Goal: Transaction & Acquisition: Purchase product/service

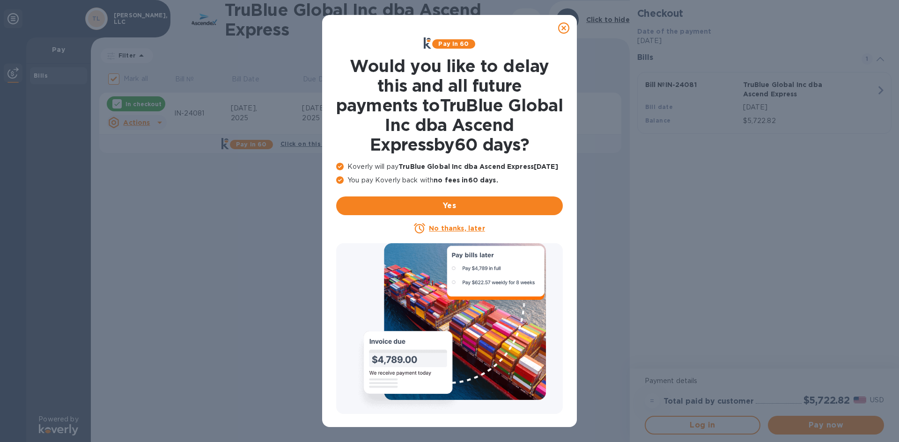
click at [562, 24] on icon at bounding box center [563, 27] width 11 height 11
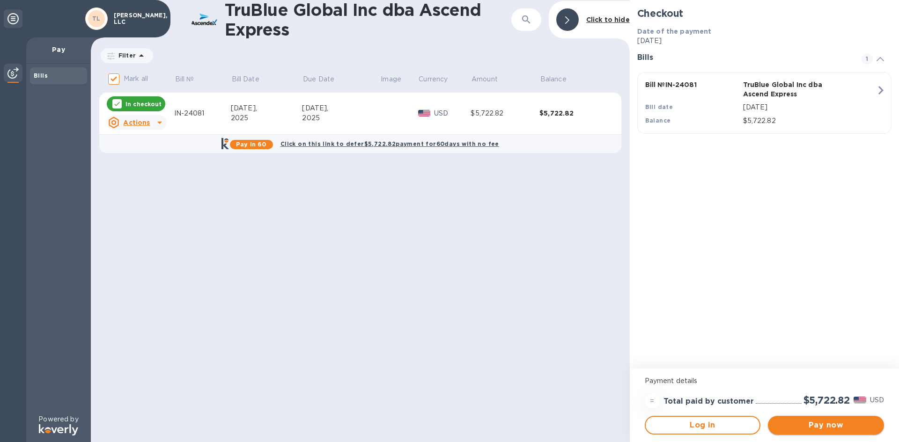
click at [836, 418] on button "Pay now" at bounding box center [826, 425] width 116 height 19
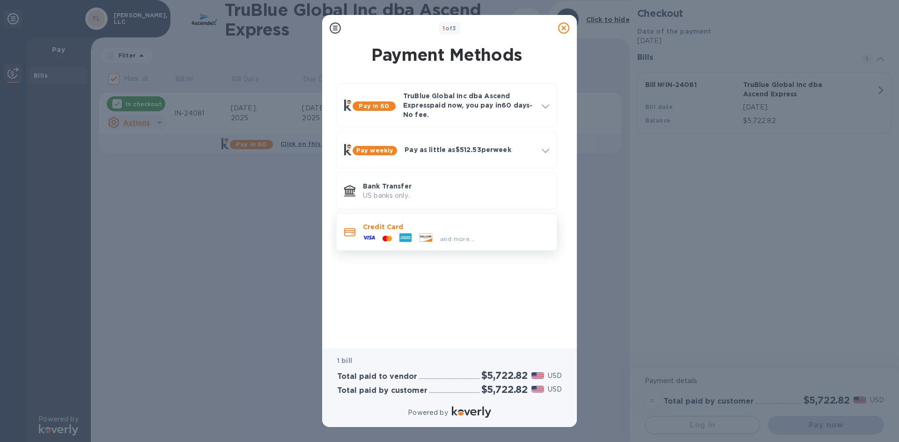
click at [476, 235] on div "and more..." at bounding box center [457, 239] width 42 height 10
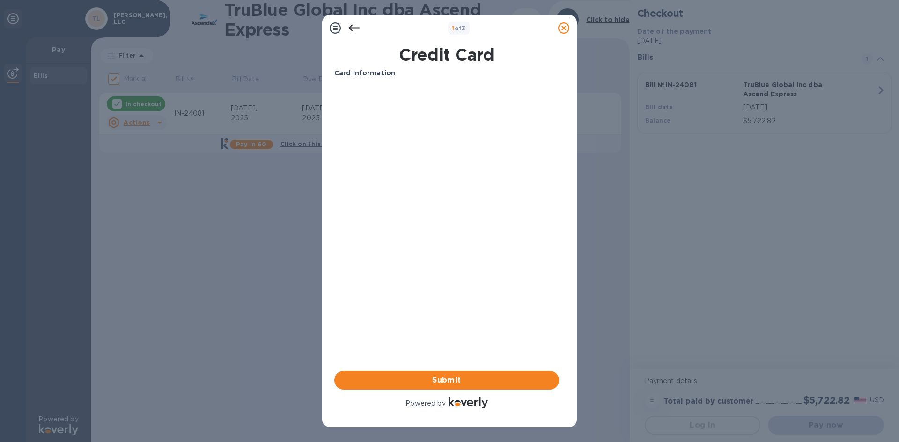
click at [350, 29] on icon at bounding box center [353, 28] width 11 height 7
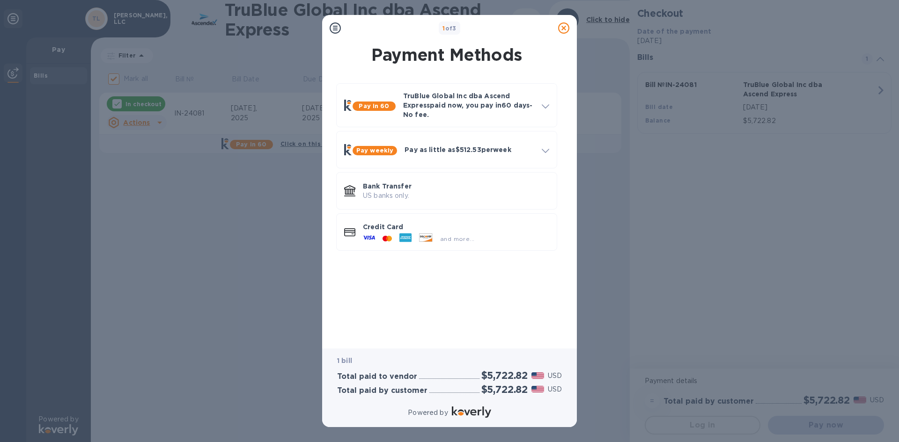
click at [561, 38] on div at bounding box center [563, 28] width 26 height 26
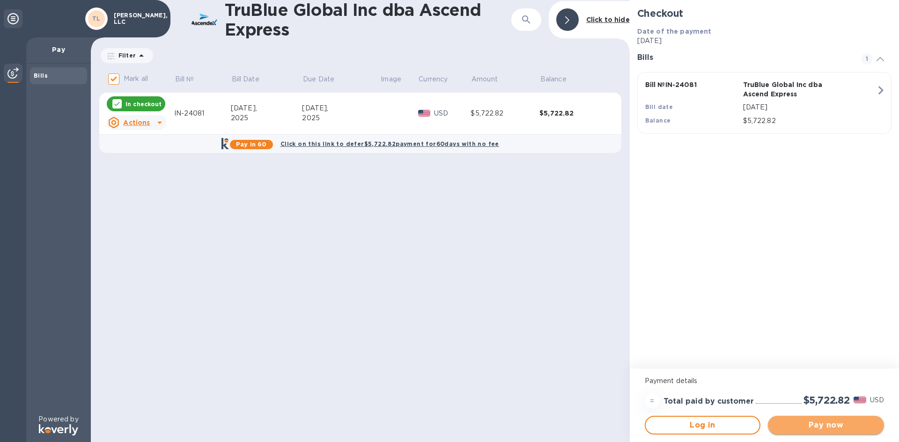
click at [831, 425] on span "Pay now" at bounding box center [825, 425] width 101 height 11
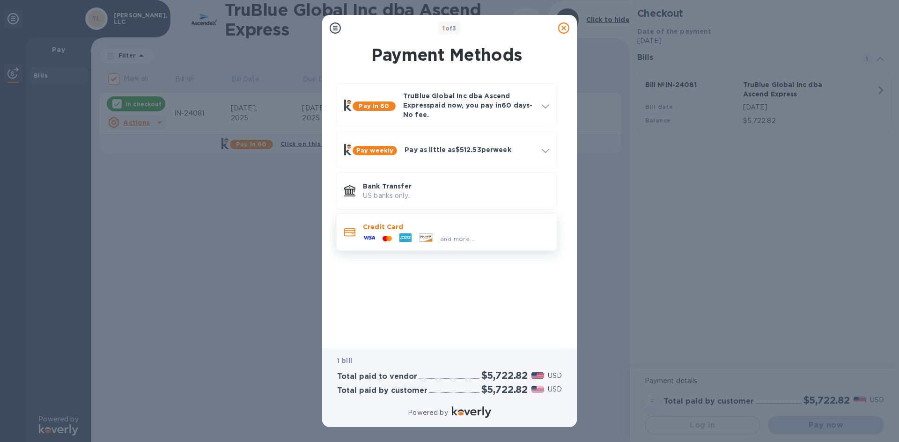
click at [417, 221] on div "Credit Card and more..." at bounding box center [456, 232] width 194 height 27
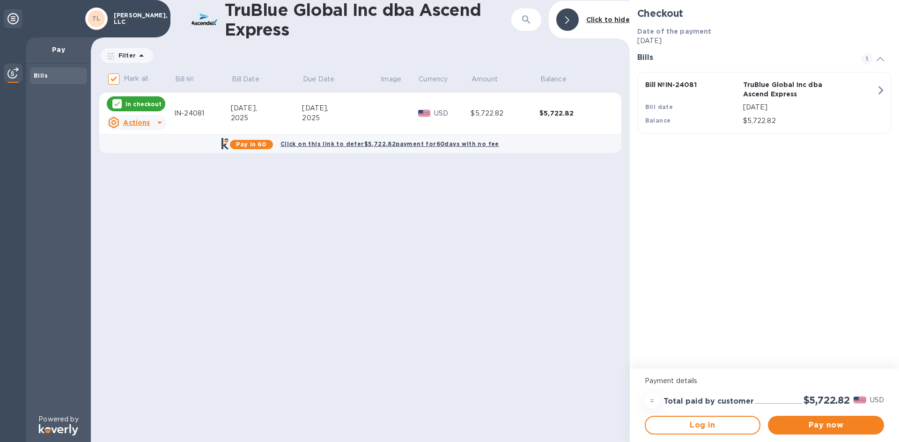
click at [872, 83] on icon "button" at bounding box center [880, 90] width 17 height 17
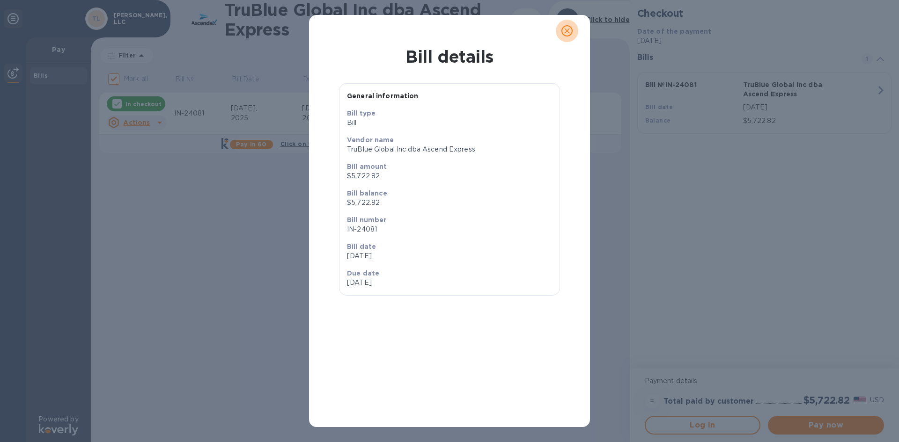
click at [565, 36] on span "close" at bounding box center [566, 30] width 11 height 11
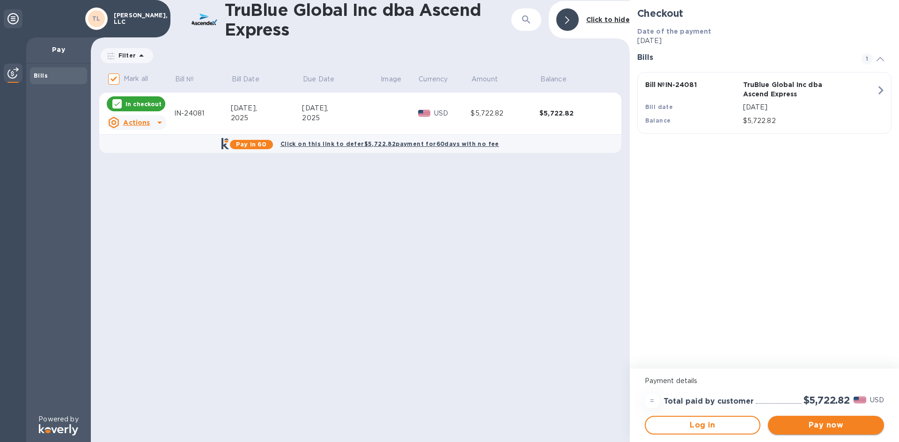
click at [827, 427] on span "Pay now" at bounding box center [825, 425] width 101 height 11
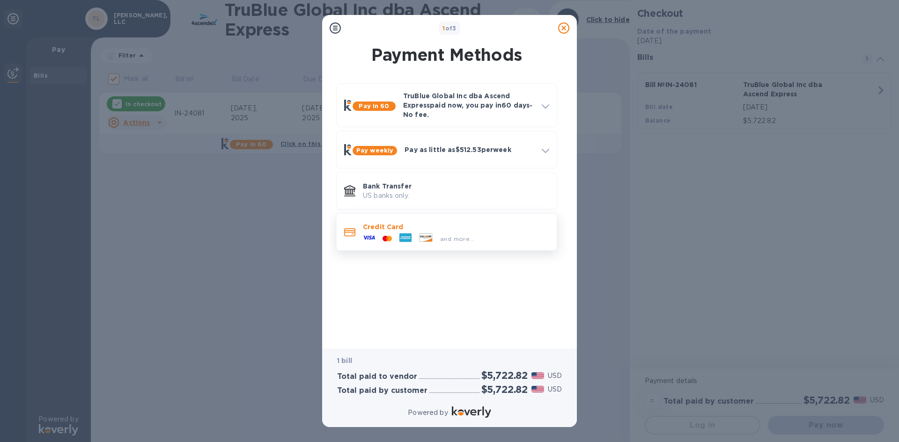
click at [401, 218] on div "Credit Card and more..." at bounding box center [446, 232] width 213 height 29
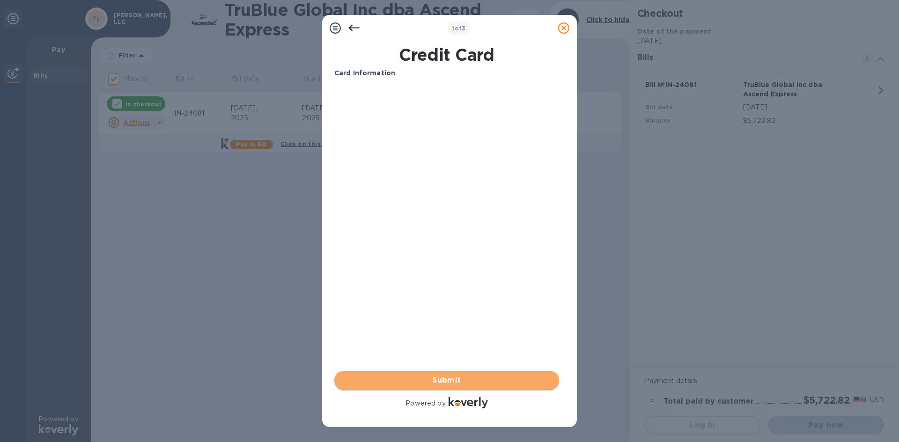
click at [452, 372] on button "Submit" at bounding box center [446, 380] width 225 height 19
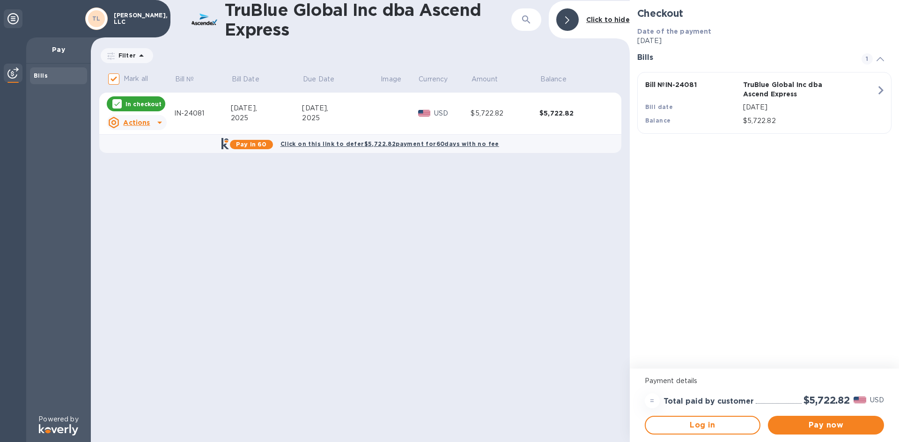
click at [370, 107] on div "[DATE]," at bounding box center [341, 108] width 78 height 10
click at [813, 425] on span "Pay now" at bounding box center [825, 425] width 101 height 11
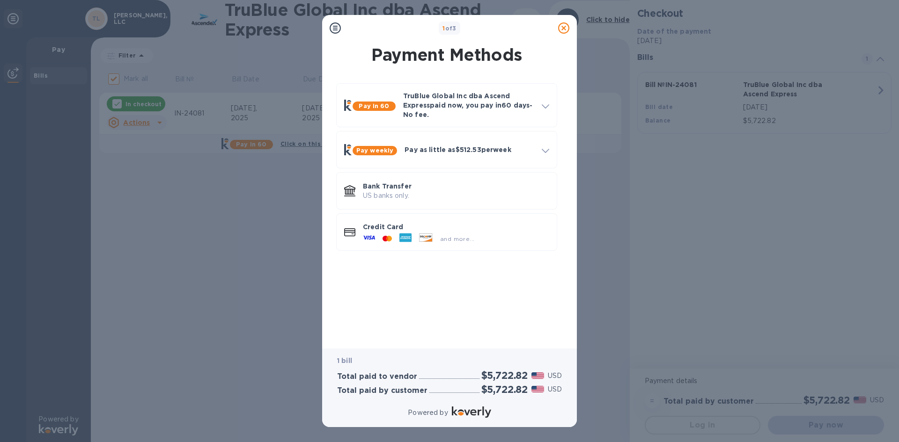
click at [557, 29] on div at bounding box center [563, 28] width 19 height 19
